Goal: Navigation & Orientation: Find specific page/section

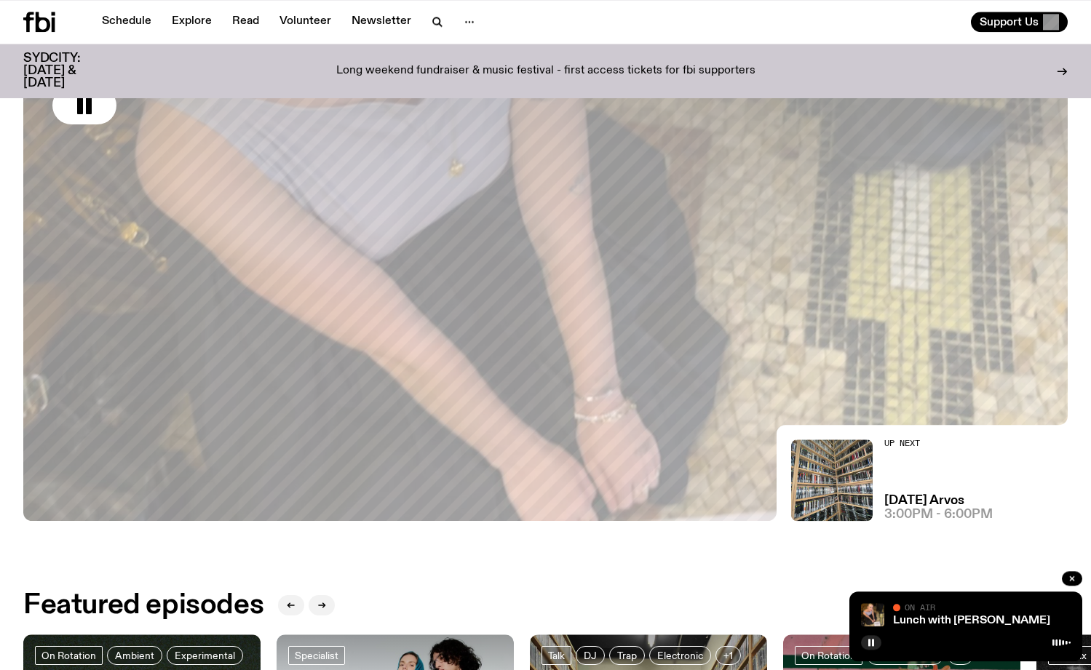
scroll to position [223, 0]
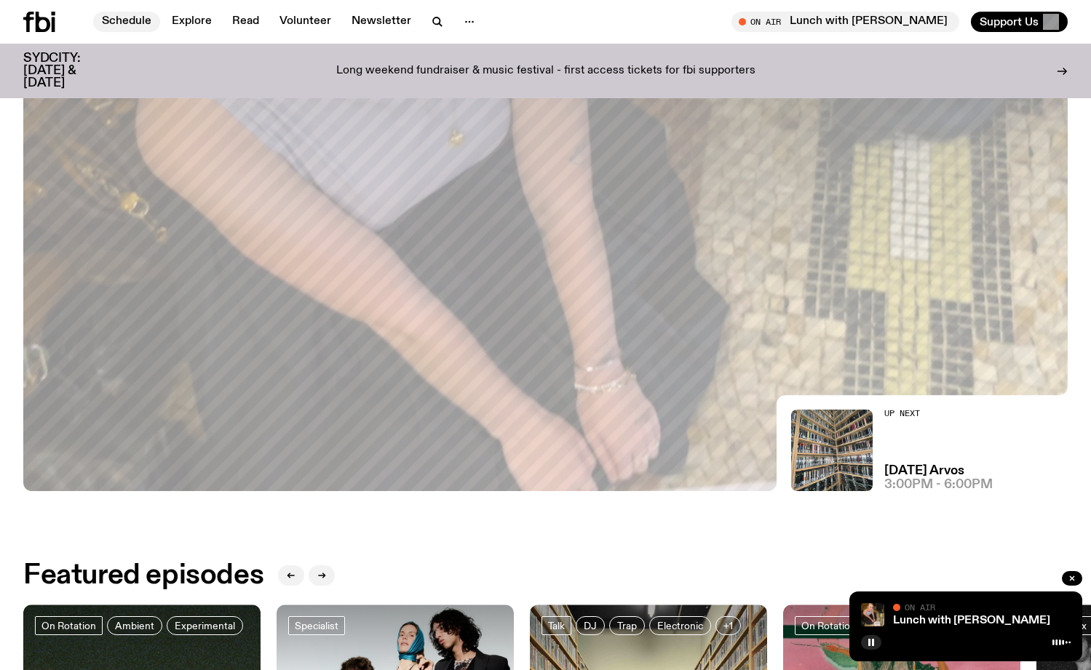
click at [122, 18] on link "Schedule" at bounding box center [126, 22] width 67 height 20
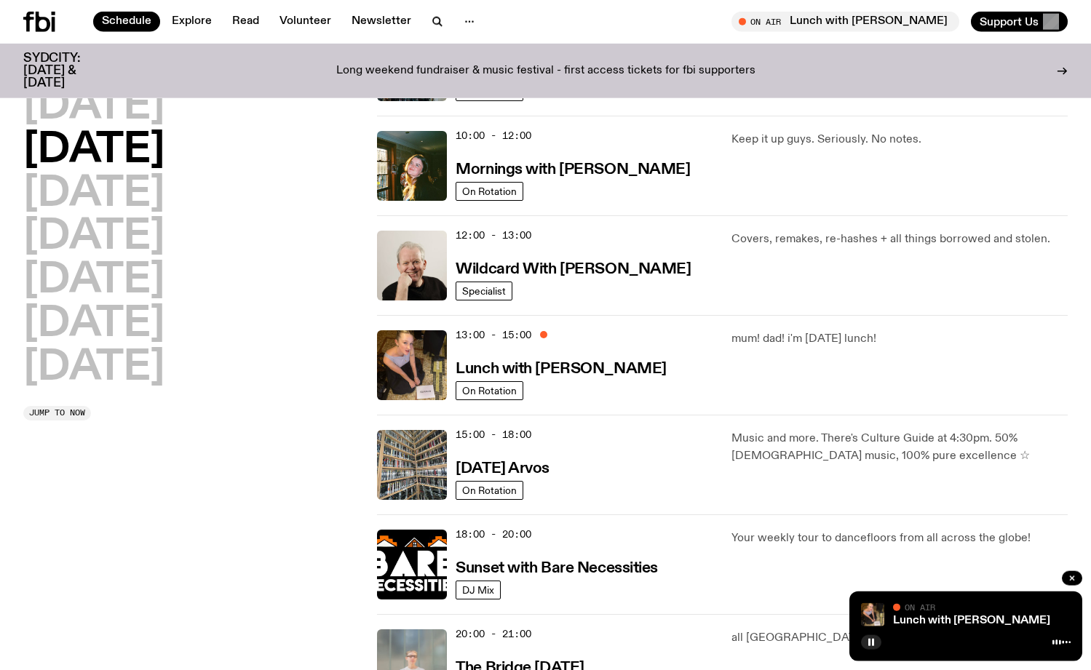
scroll to position [220, 0]
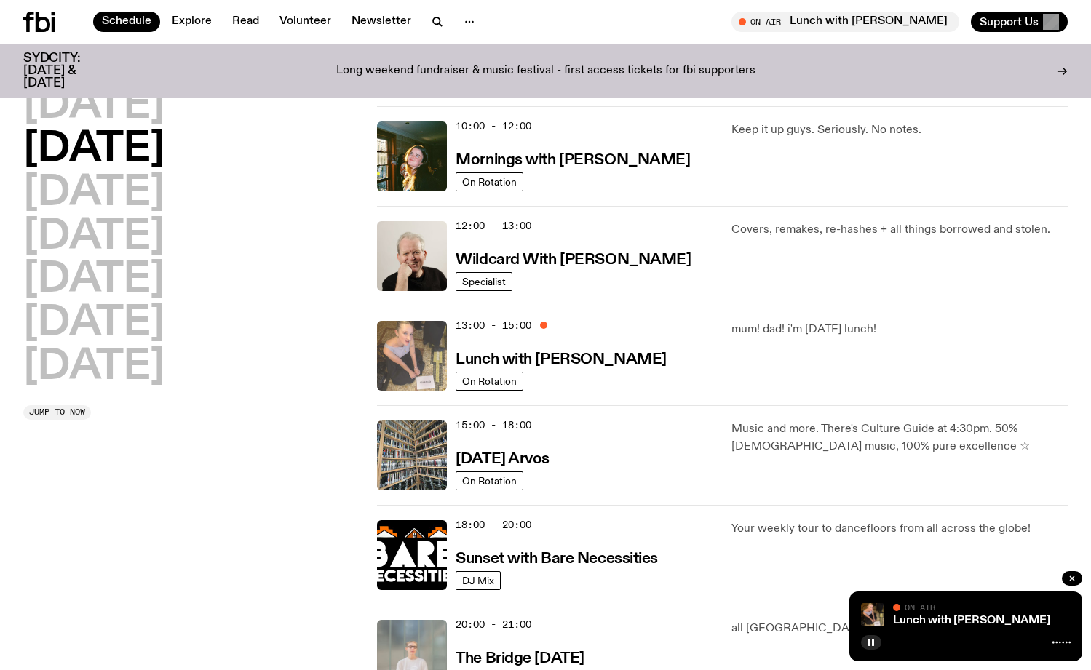
click at [417, 353] on img at bounding box center [412, 356] width 70 height 70
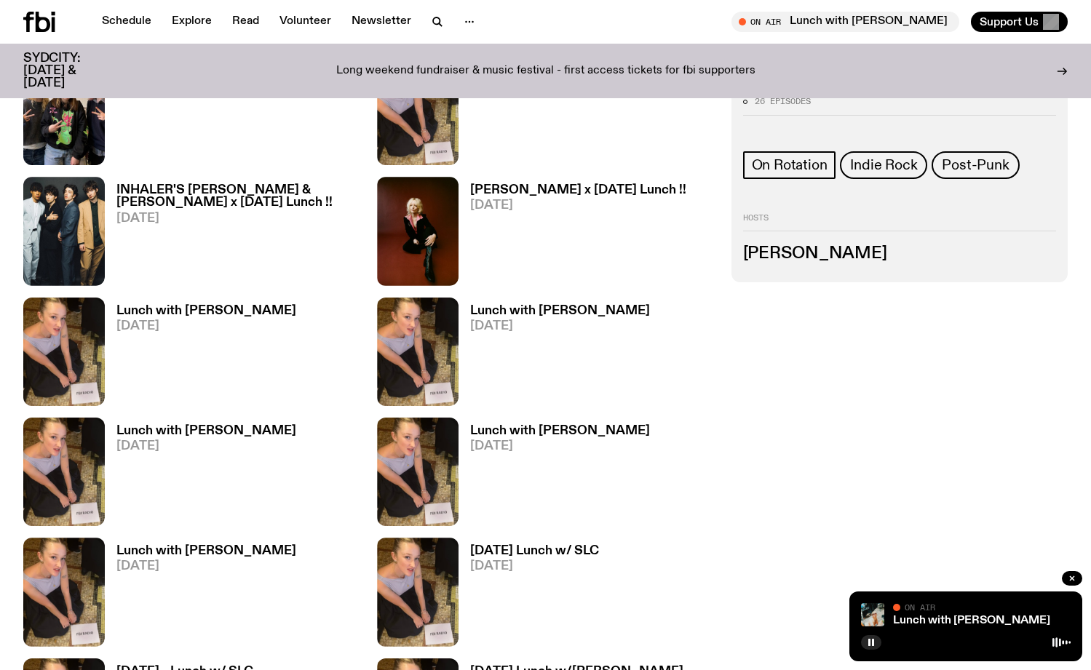
scroll to position [1103, 0]
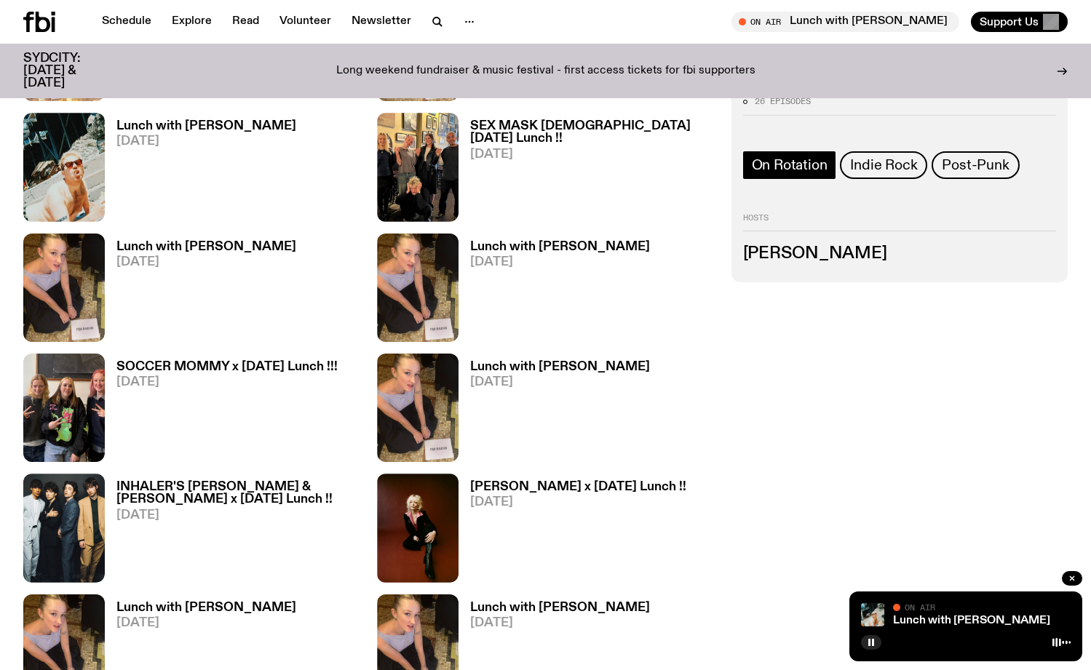
click at [795, 163] on span "On Rotation" at bounding box center [790, 165] width 76 height 16
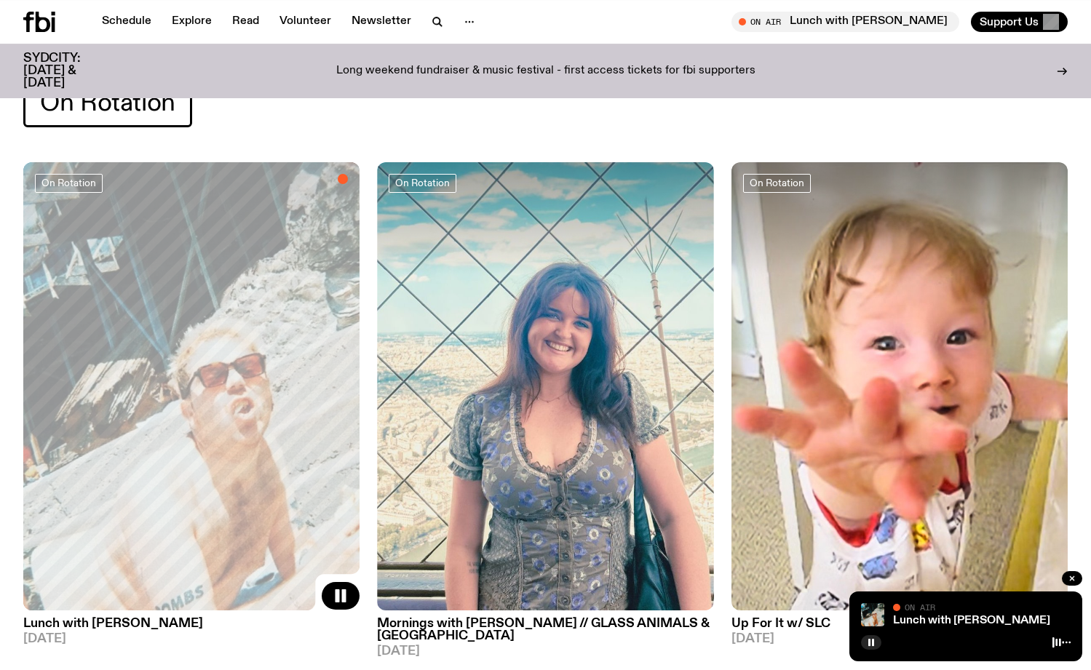
scroll to position [74, 0]
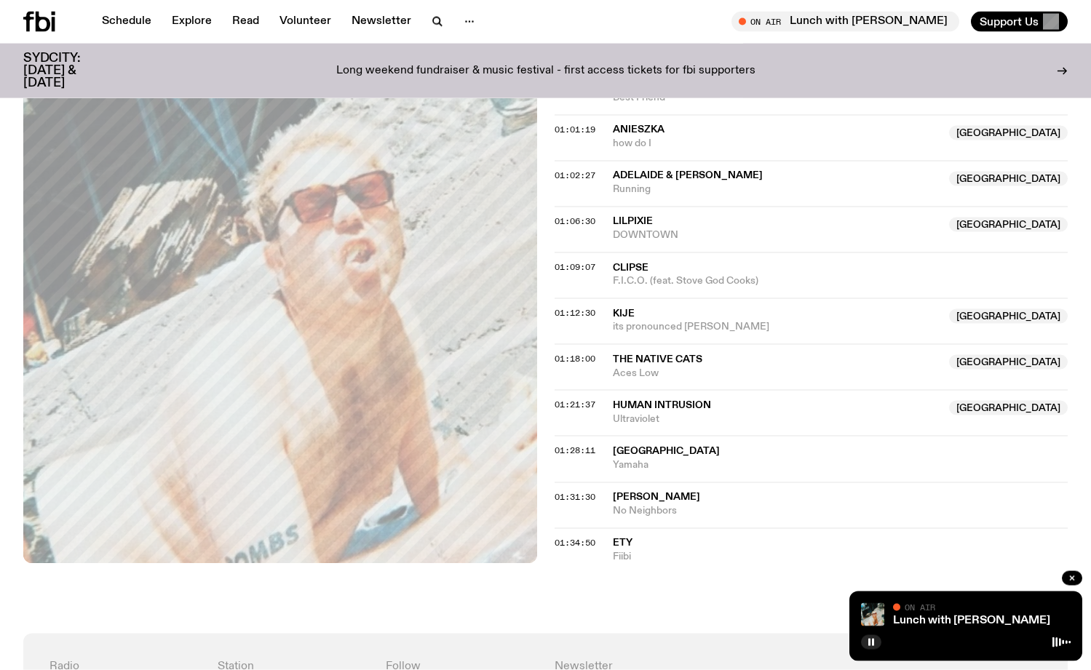
scroll to position [960, 0]
